Goal: Information Seeking & Learning: Learn about a topic

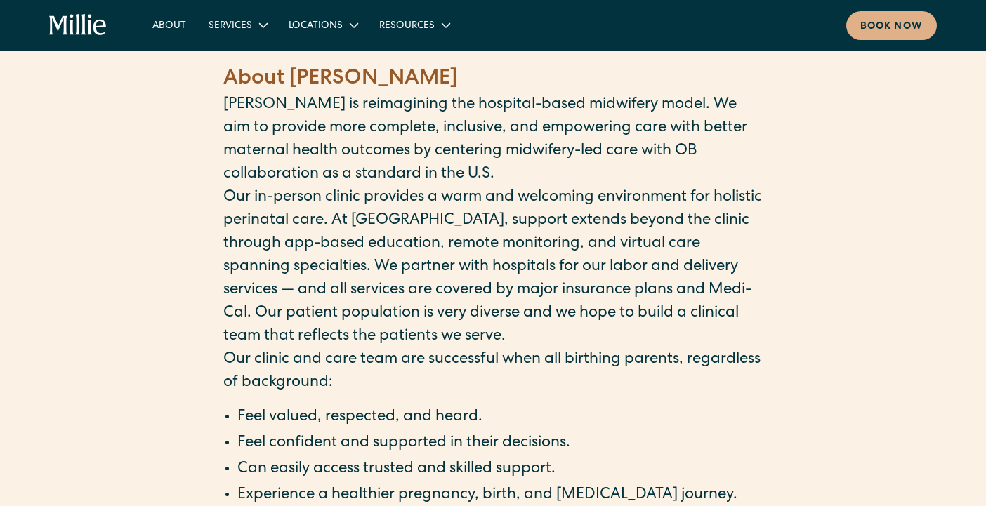
scroll to position [1489, 0]
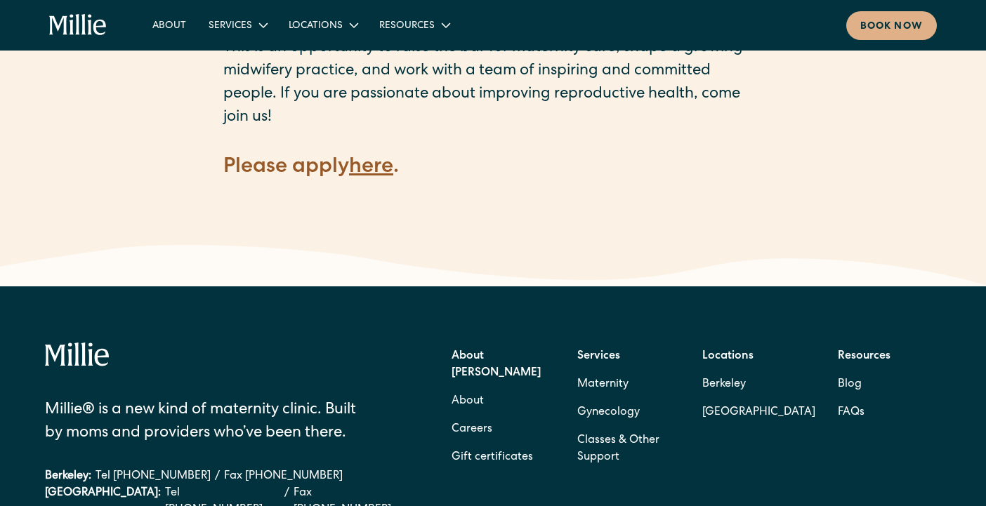
scroll to position [2107, 0]
